Goal: Task Accomplishment & Management: Use online tool/utility

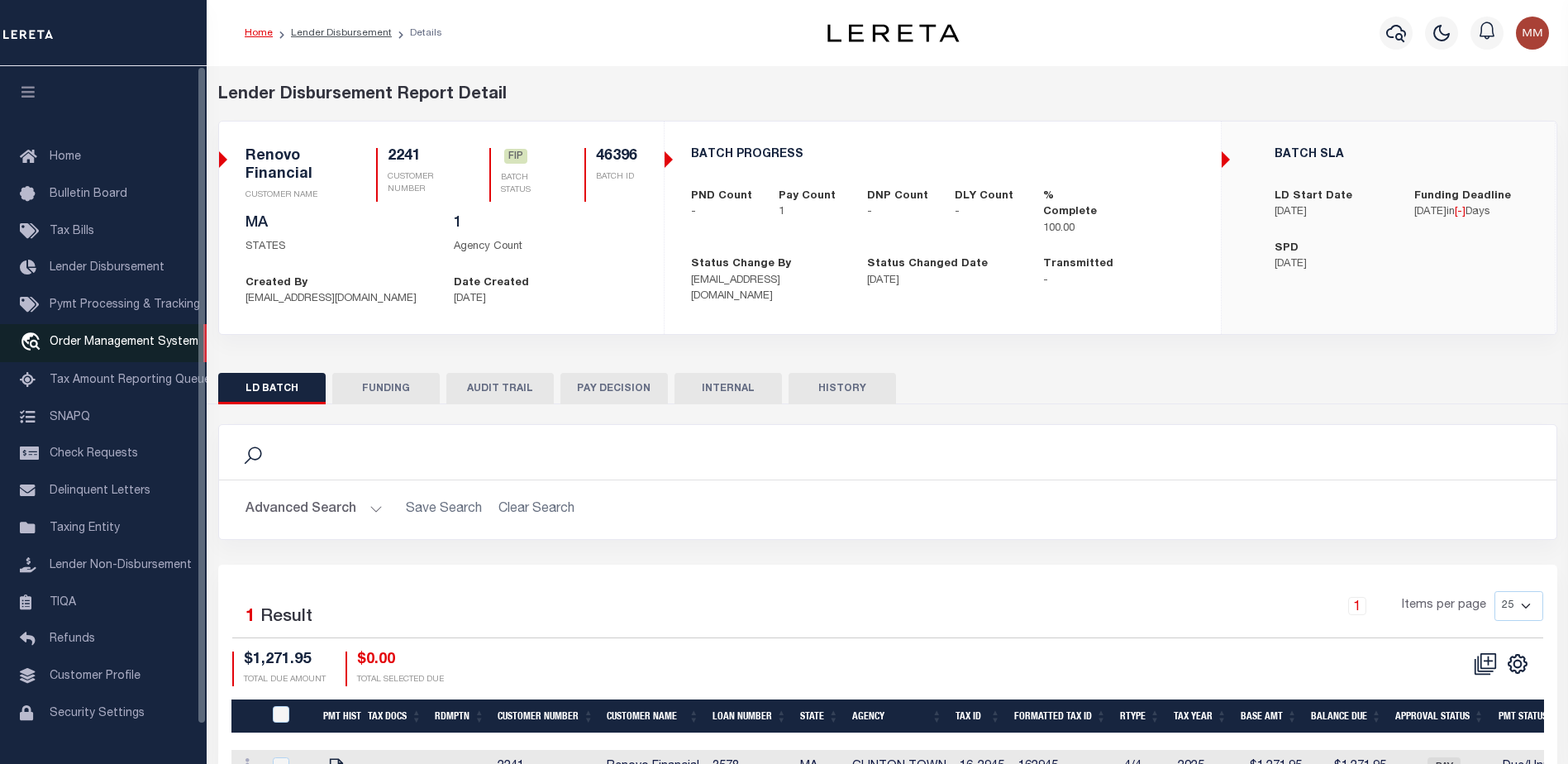
click at [93, 347] on span "Order Management System" at bounding box center [124, 342] width 149 height 12
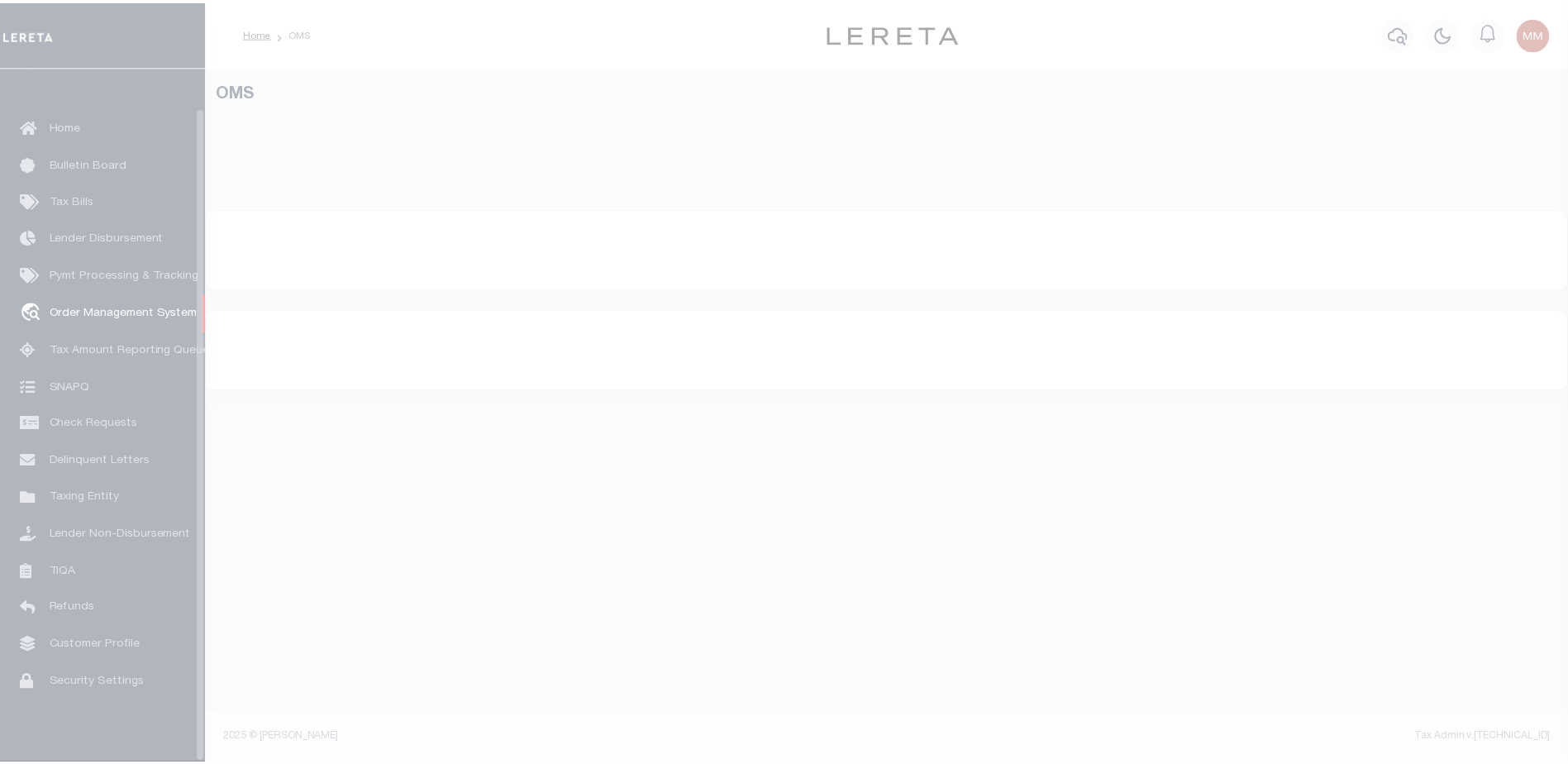
scroll to position [42, 0]
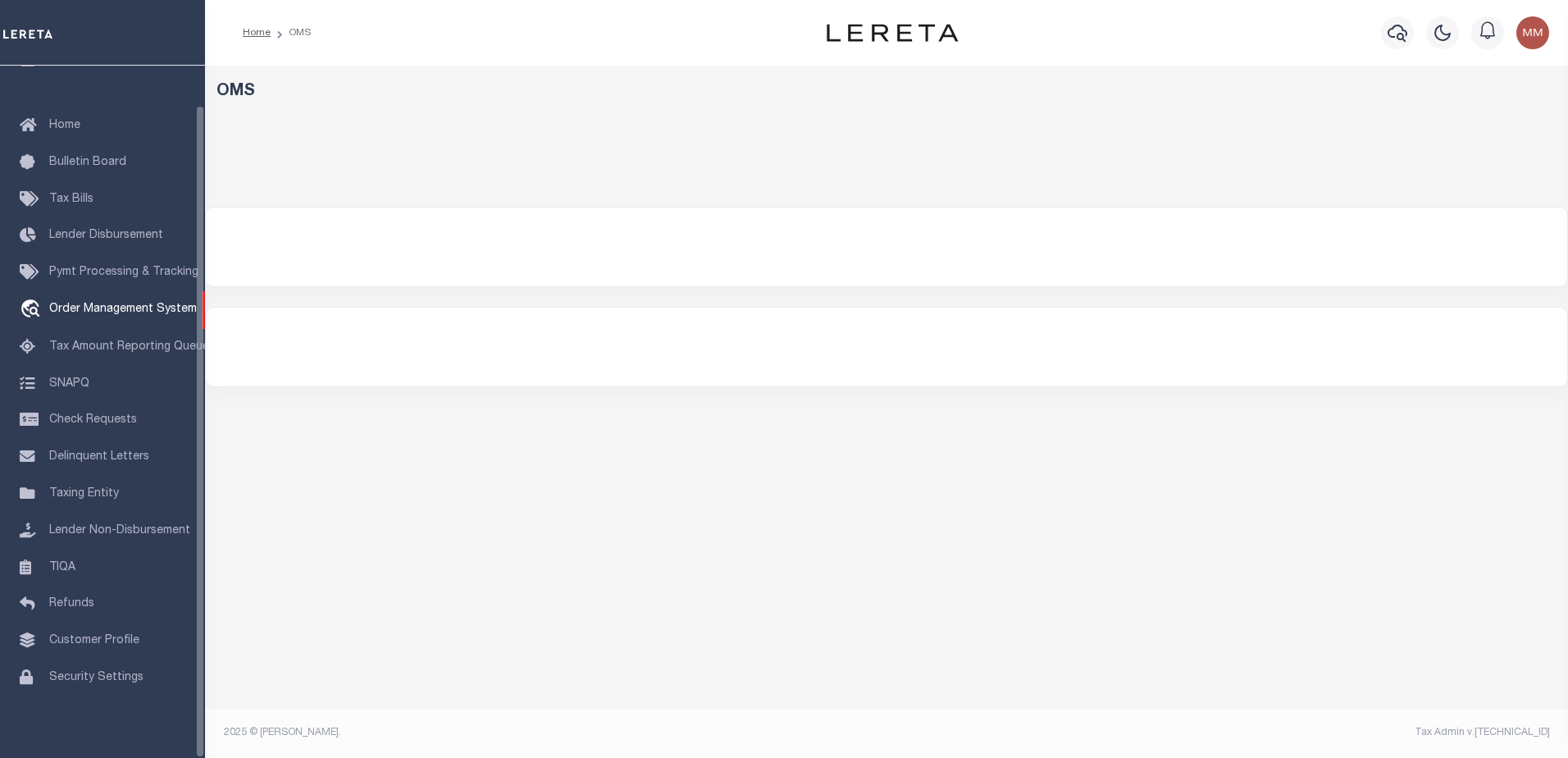
select select "200"
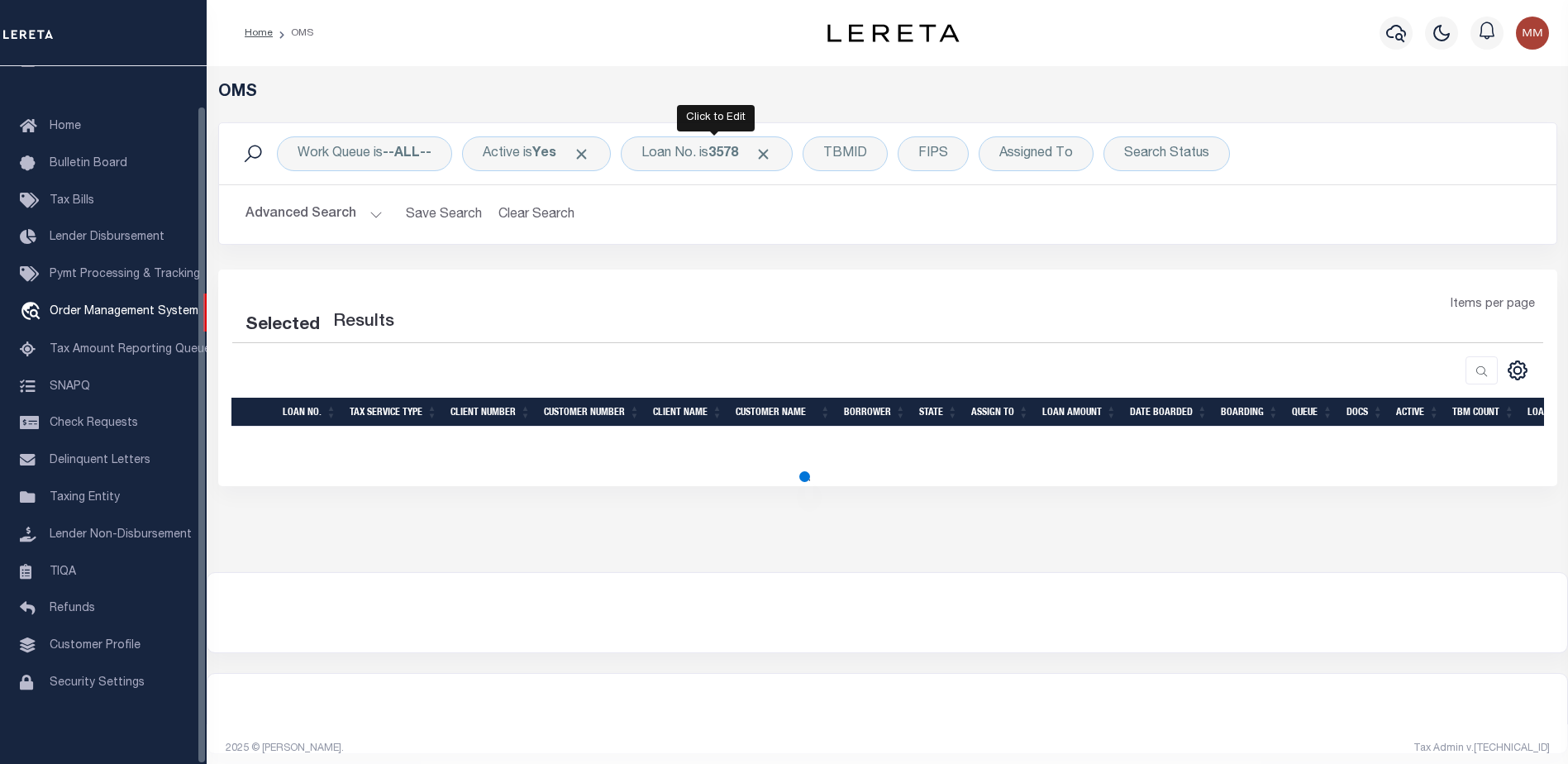
select select "200"
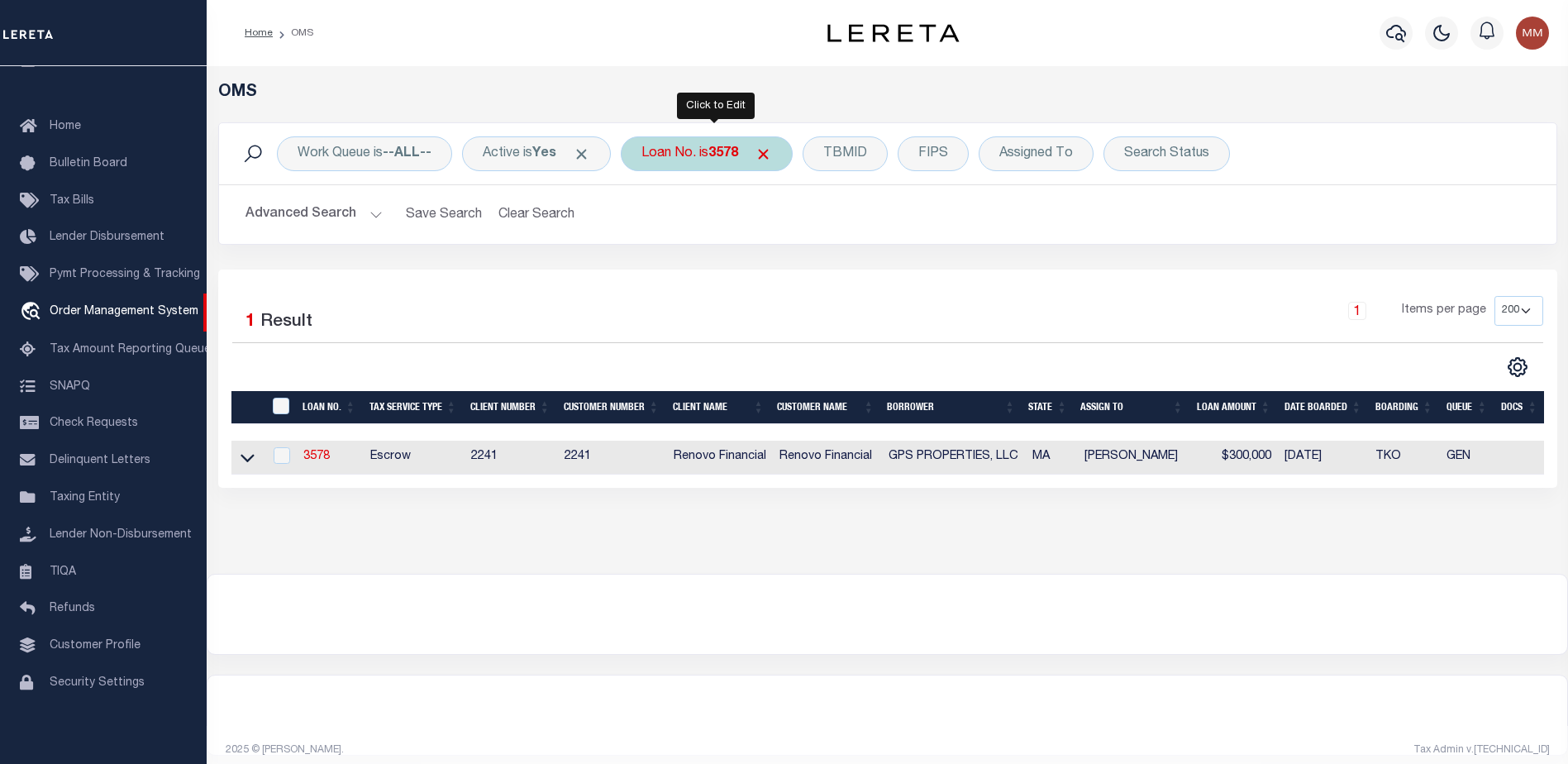
click at [728, 151] on b "3578" at bounding box center [723, 154] width 30 height 13
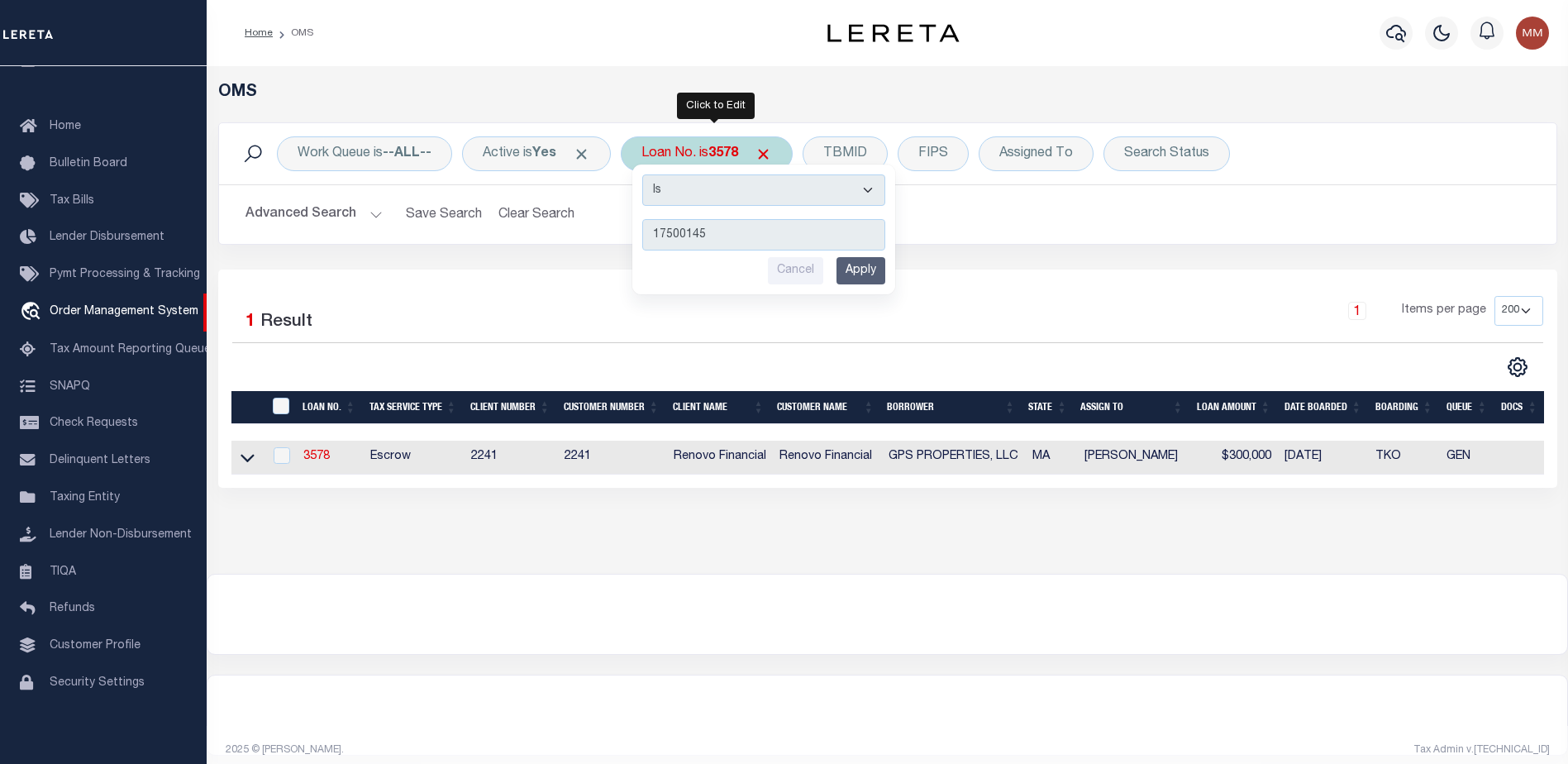
type input "175001453"
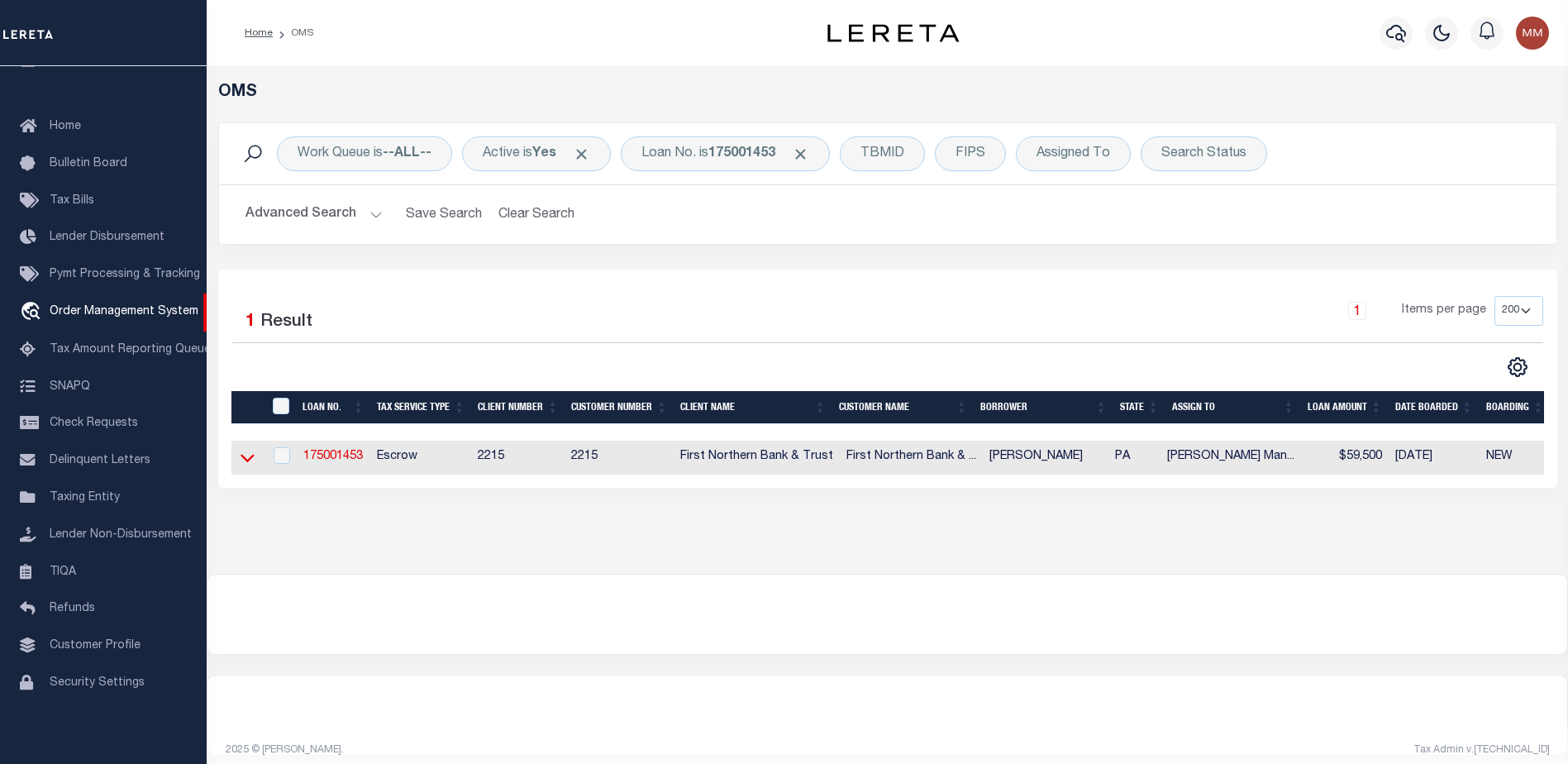
click at [248, 461] on icon at bounding box center [247, 457] width 14 height 17
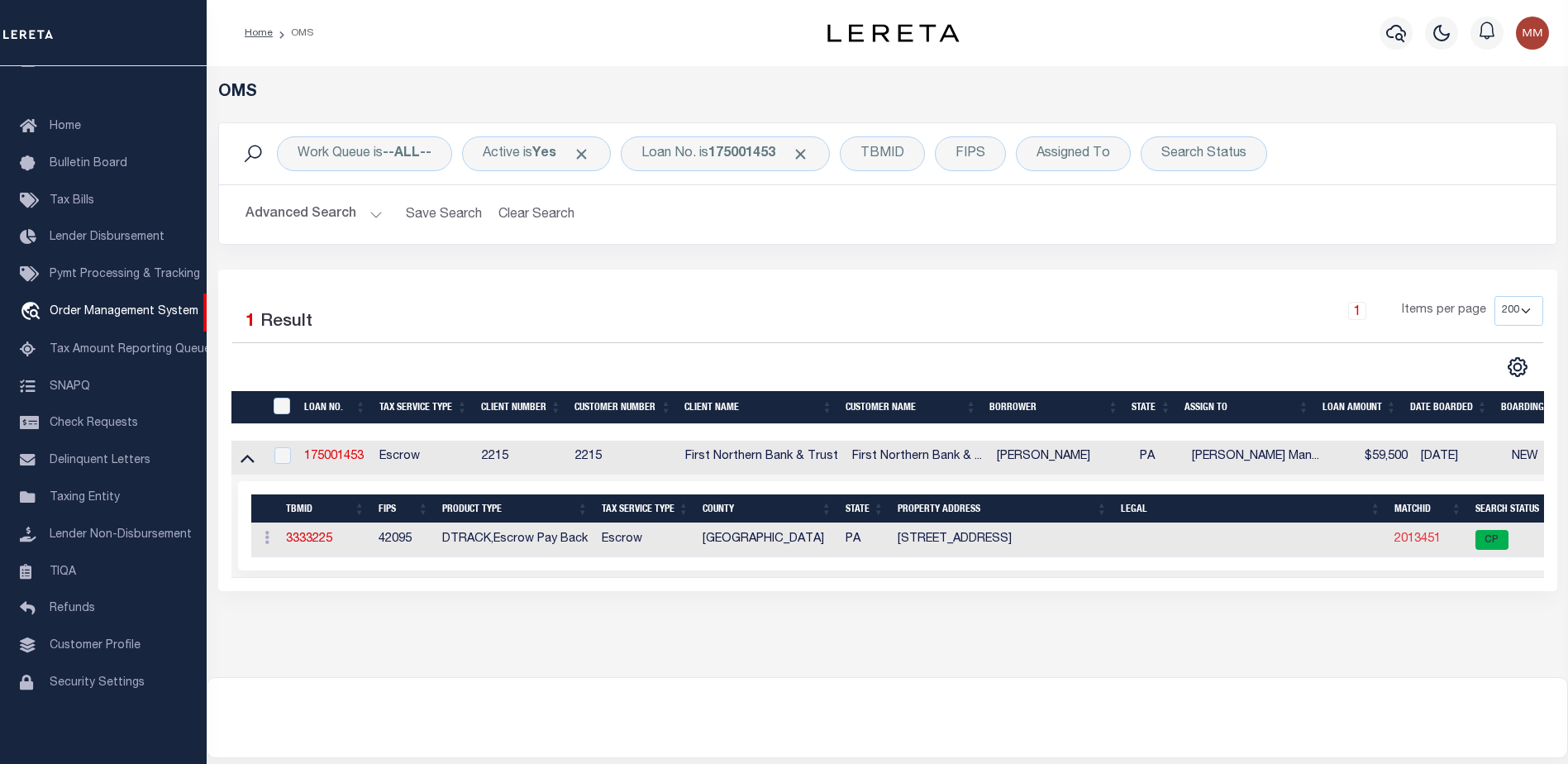
click at [1412, 544] on link "2013451" at bounding box center [1418, 539] width 47 height 12
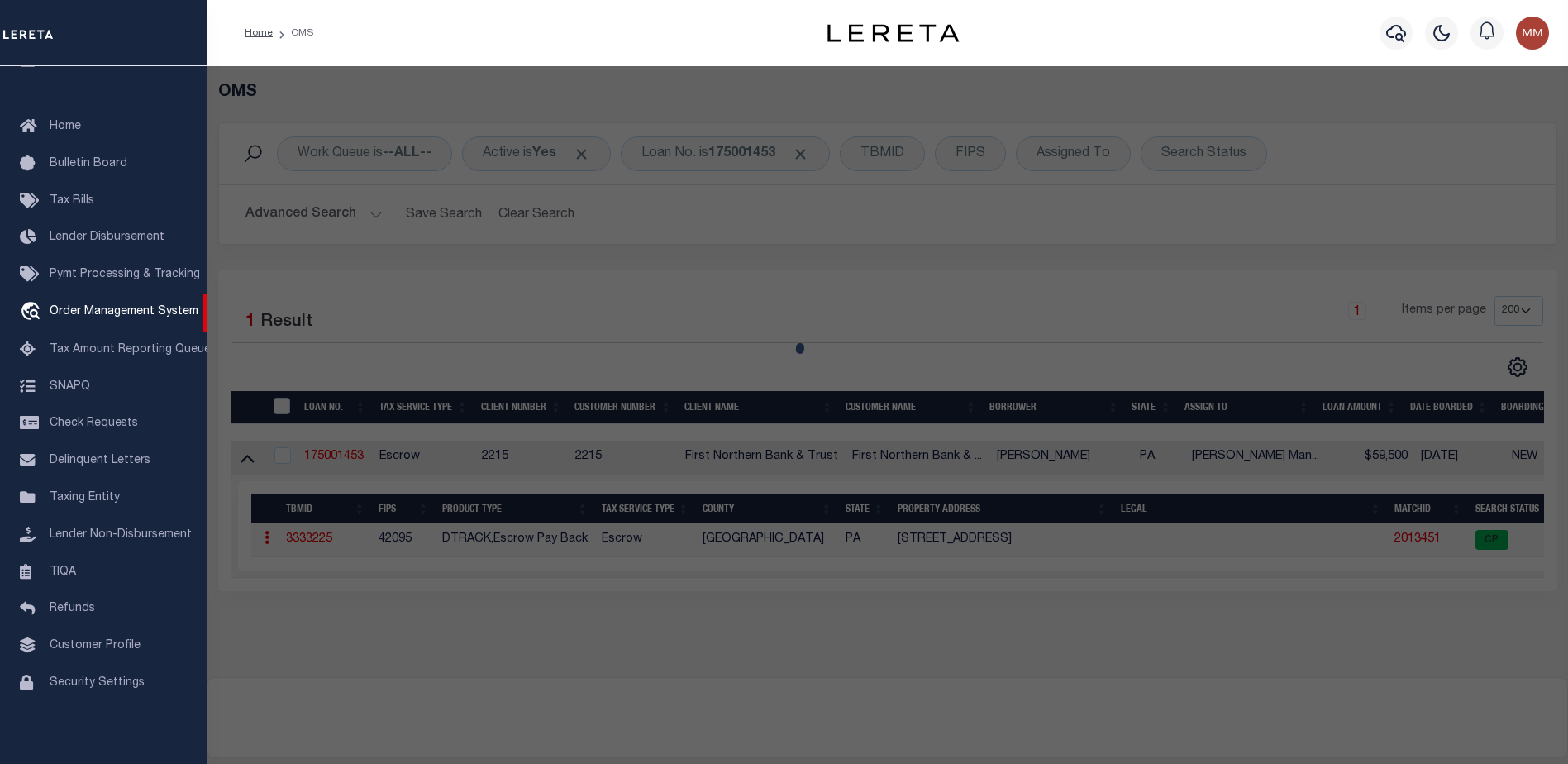
checkbox input "false"
select select "CP"
type input "[PERSON_NAME] & [PERSON_NAME] A,"
select select "AGW"
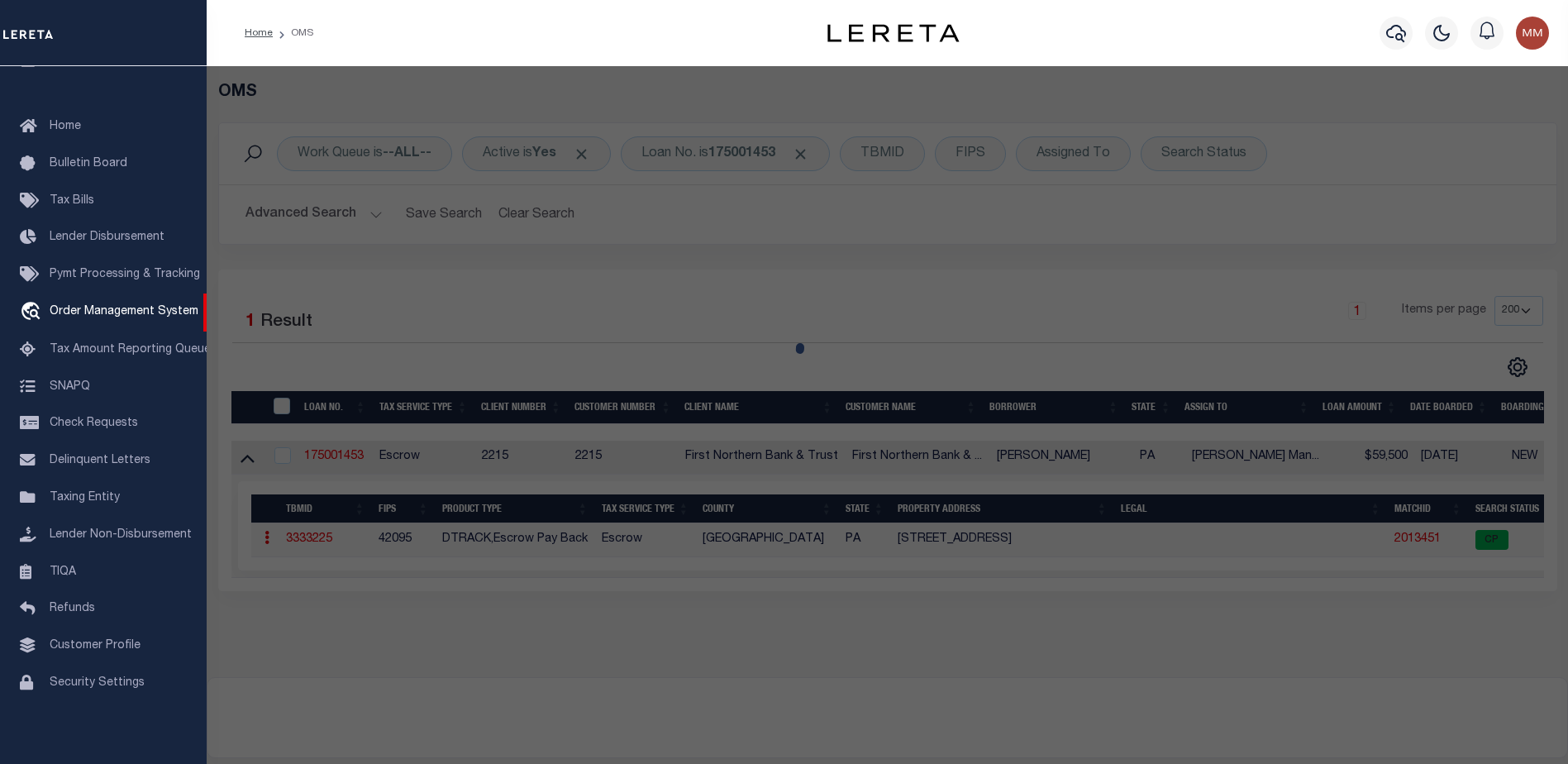
select select "ADD"
type input "[STREET_ADDRESS]"
type input "ROSETO PA 18013"
type textarea "CAMA Acres .0833"
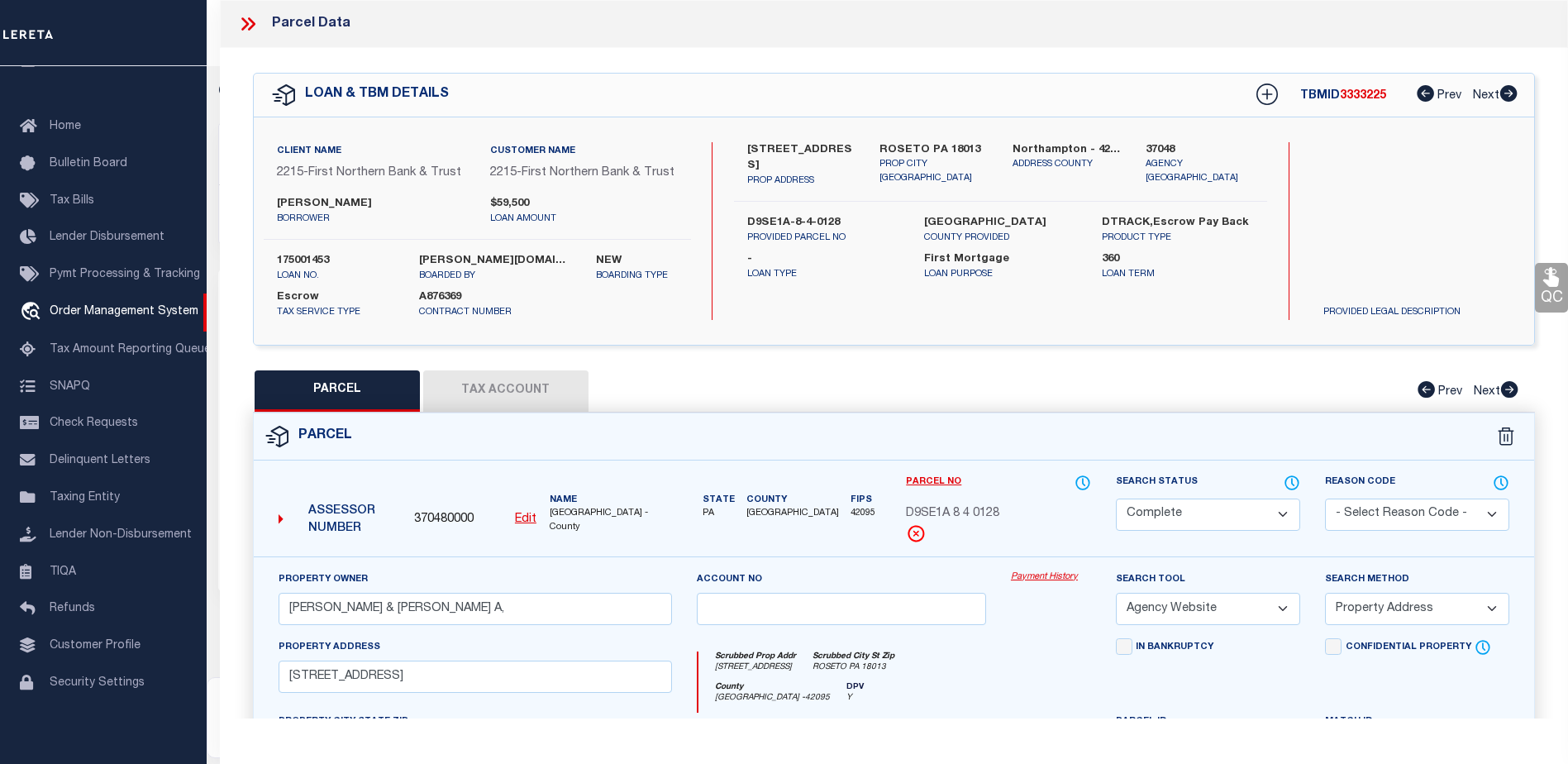
click at [1029, 574] on link "Payment History" at bounding box center [1051, 577] width 80 height 14
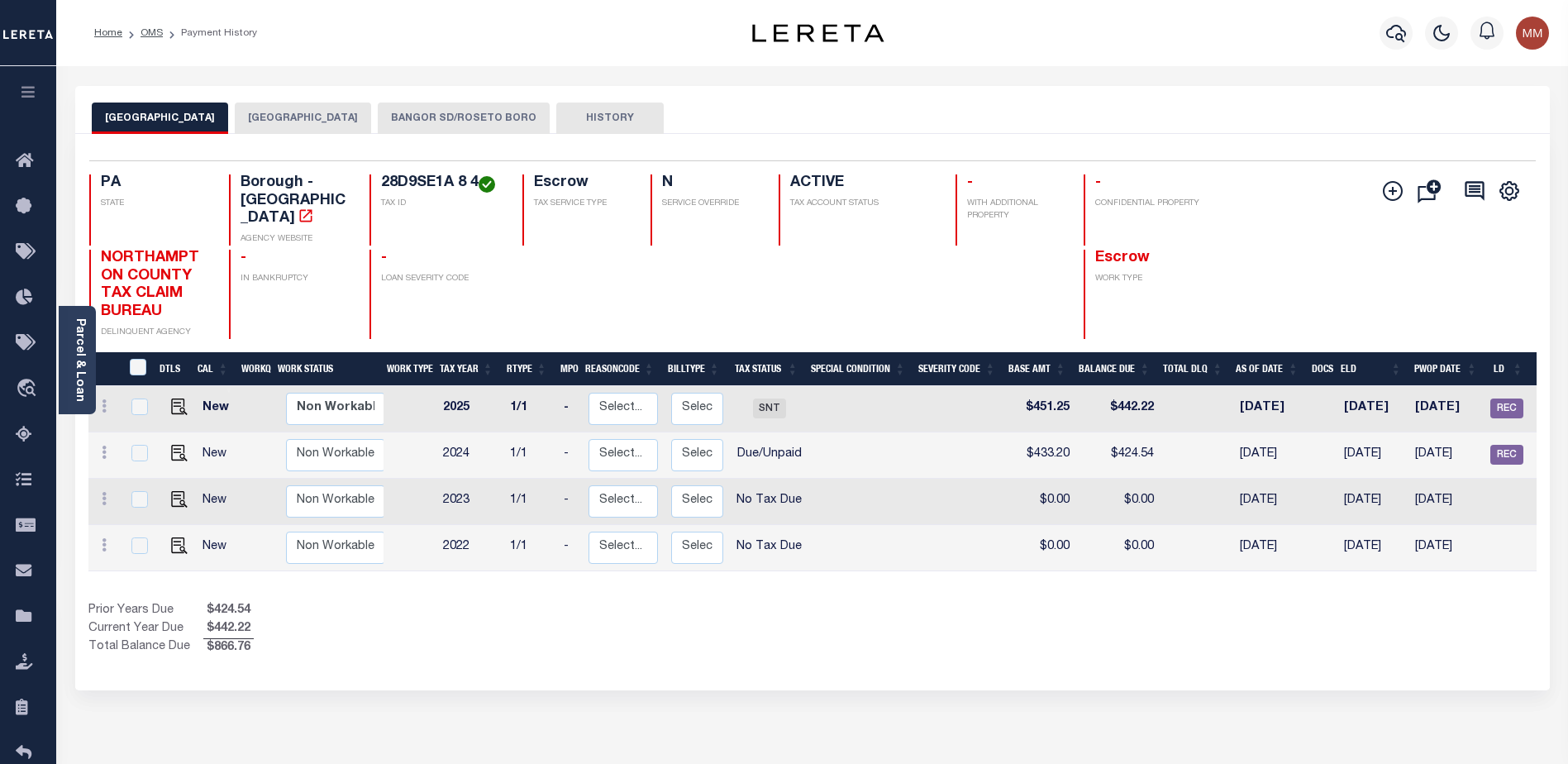
click at [412, 114] on button "BANGOR SD/ROSETO BORO" at bounding box center [464, 118] width 172 height 32
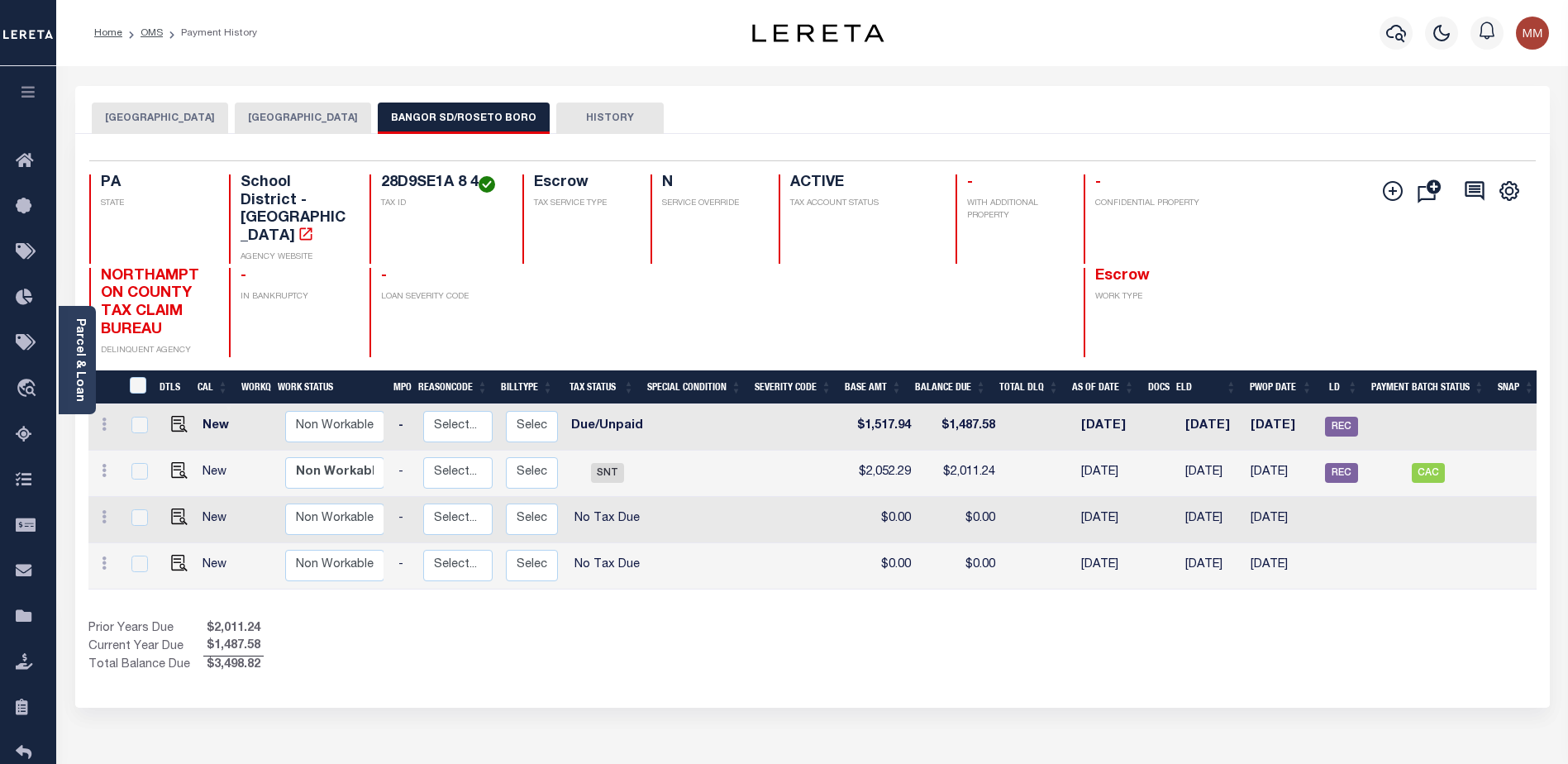
scroll to position [0, 170]
click at [1336, 417] on span "REC" at bounding box center [1337, 427] width 33 height 20
checkbox input "true"
